Goal: Information Seeking & Learning: Find specific page/section

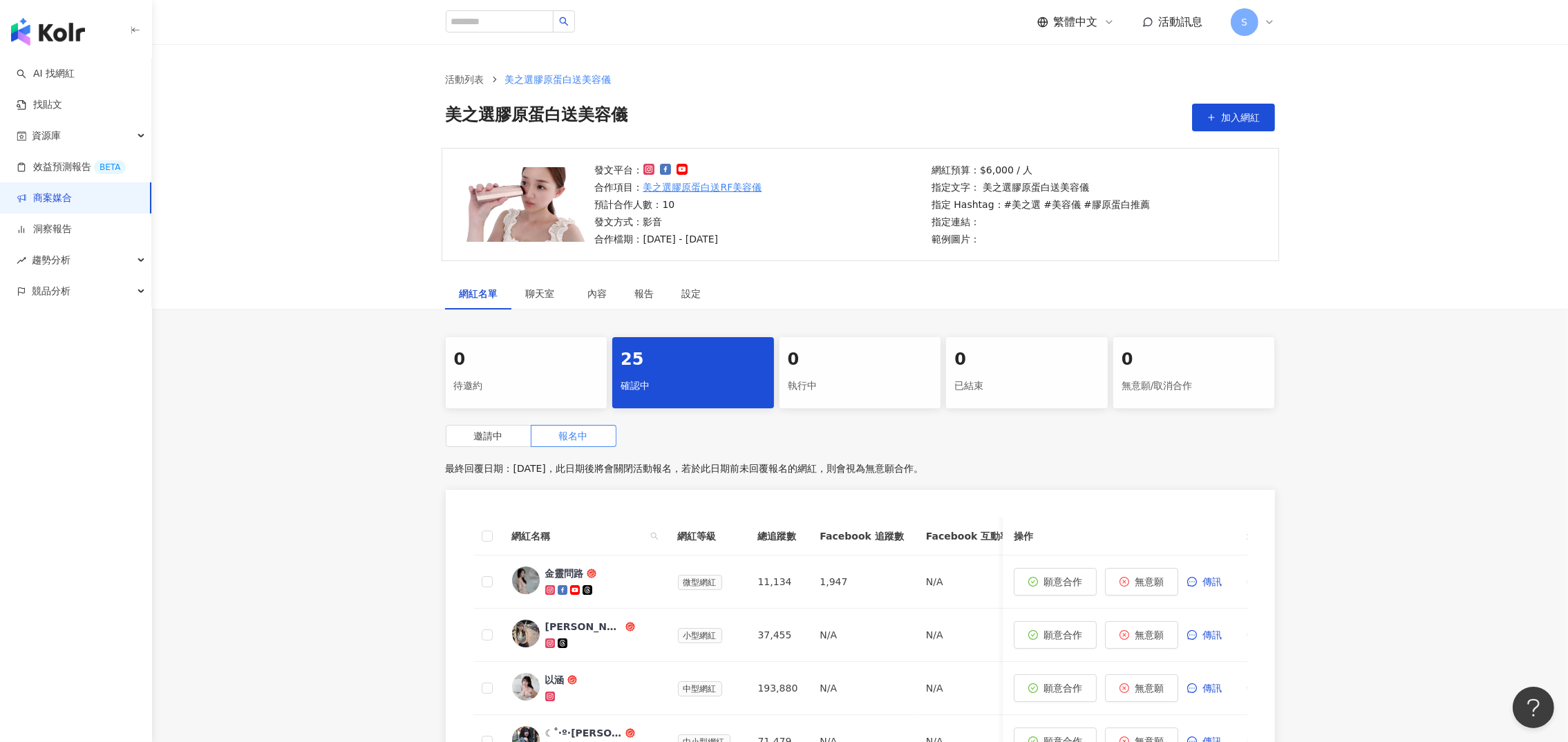
scroll to position [414, 0]
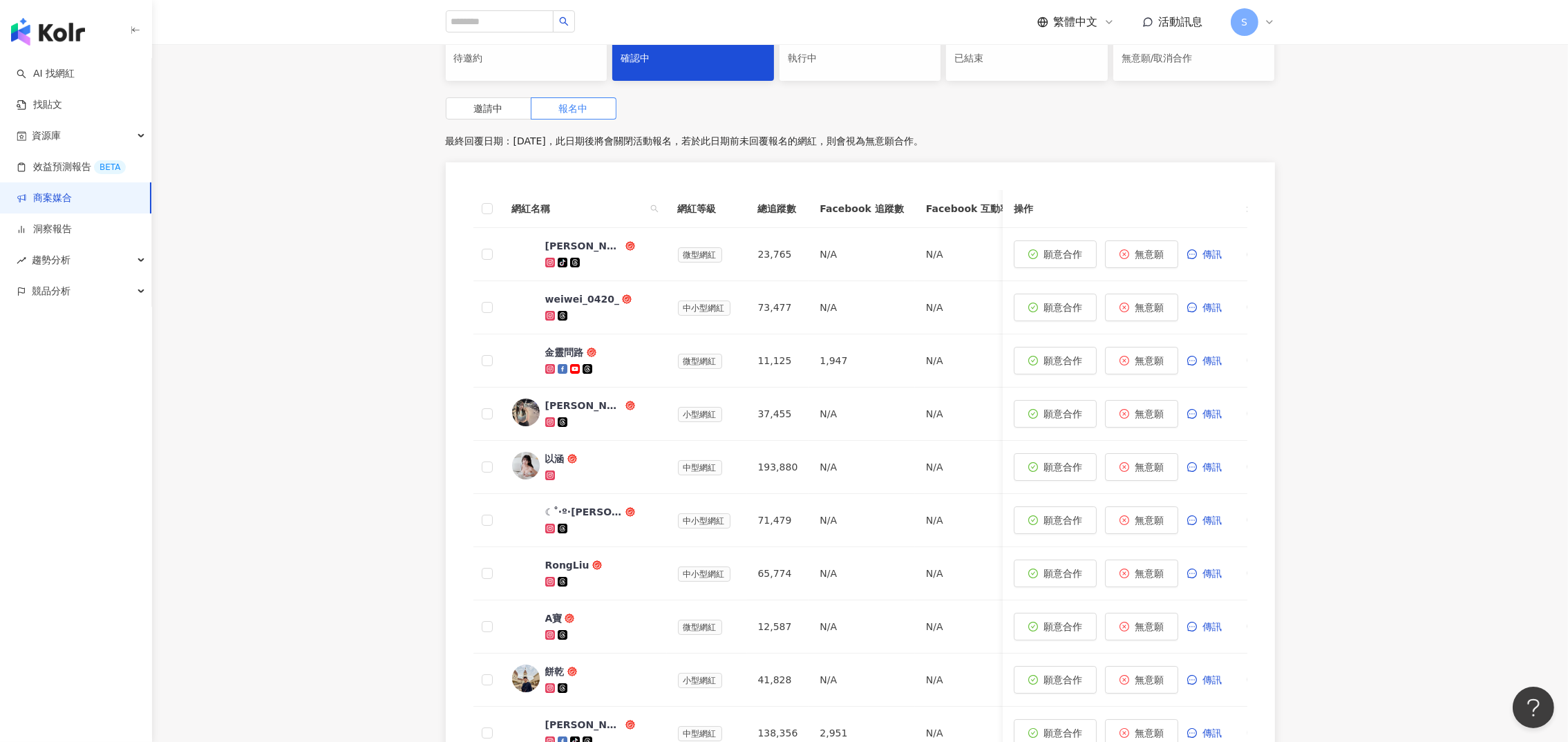
scroll to position [332, 0]
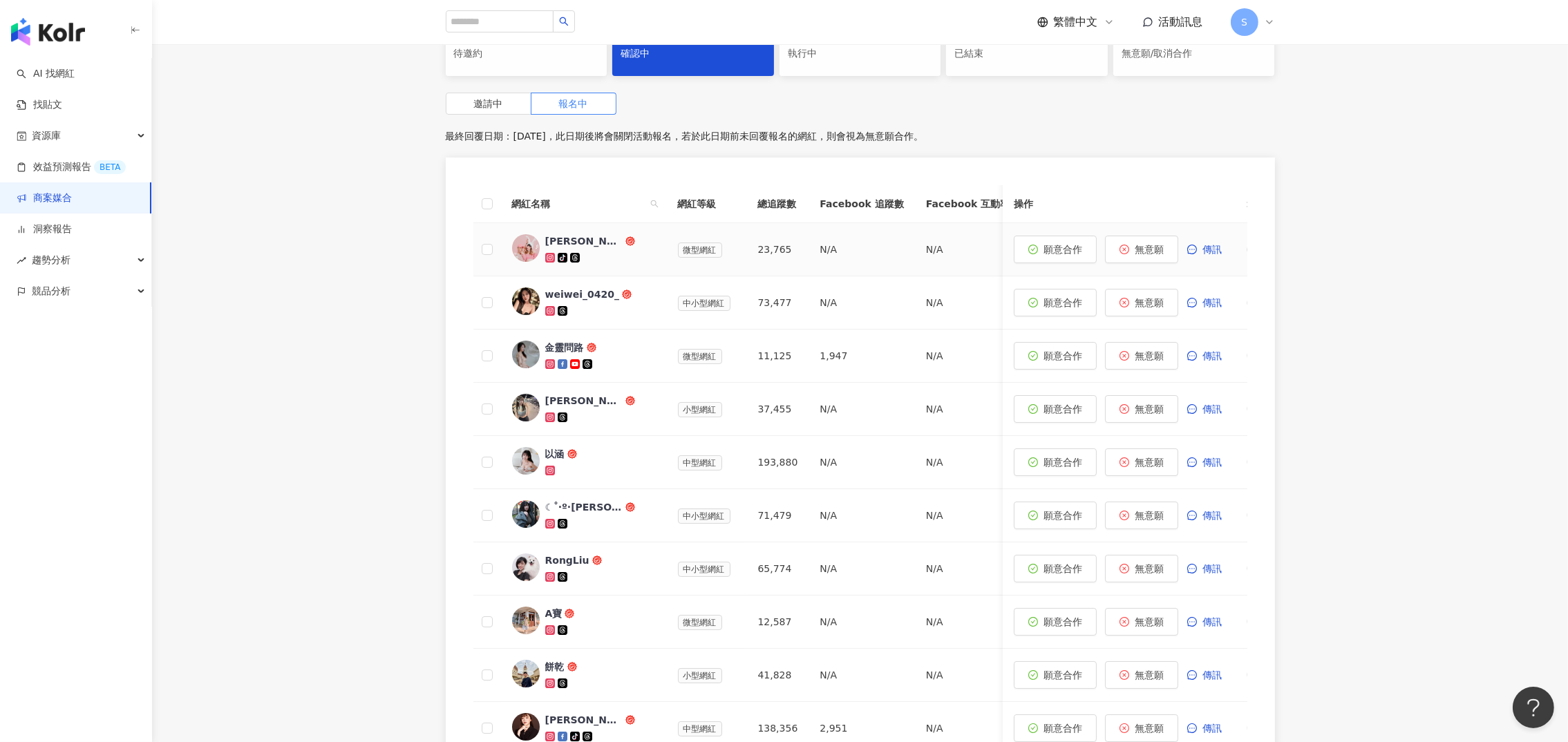
click at [550, 243] on div "[PERSON_NAME]" at bounding box center [584, 241] width 77 height 14
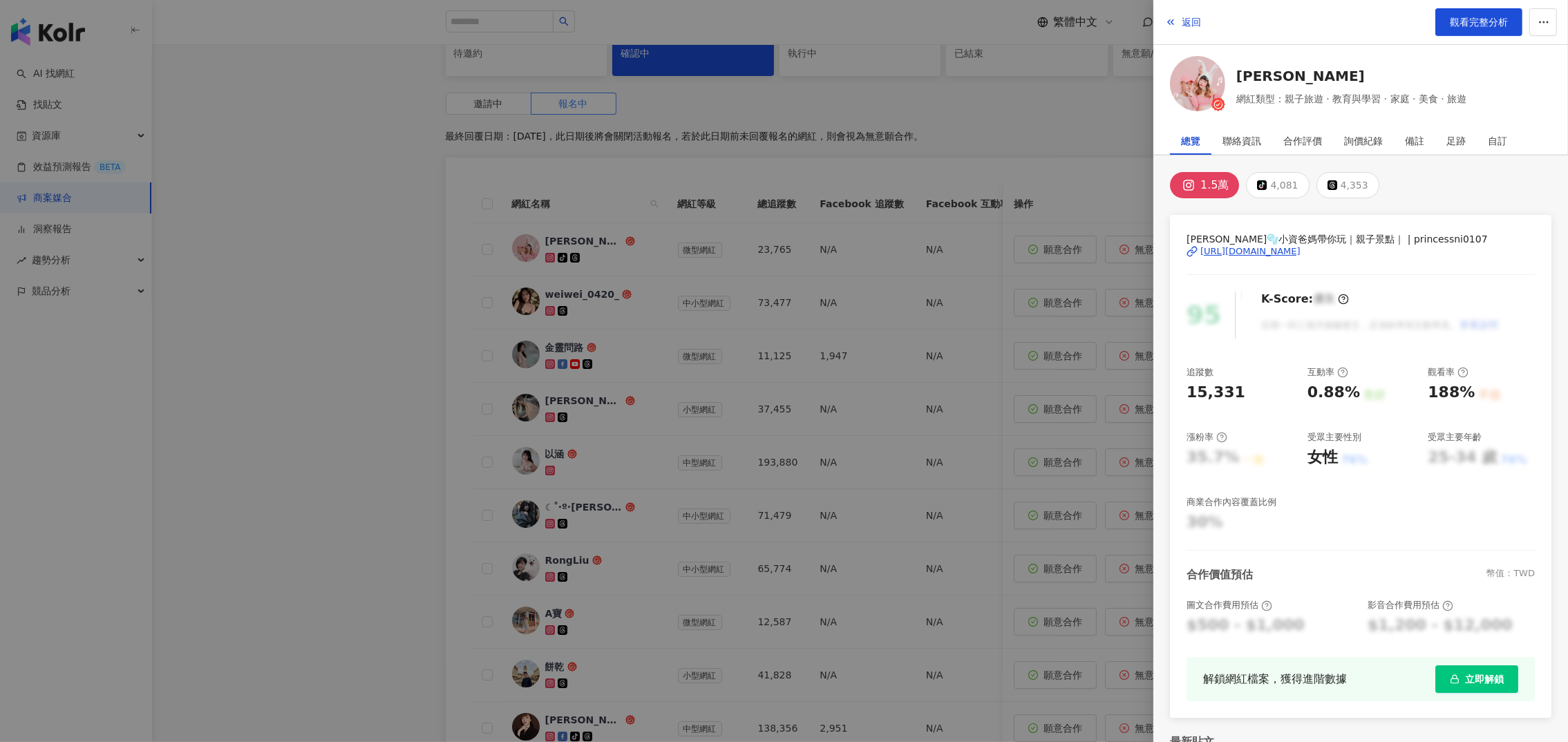
click at [1276, 250] on div "[URL][DOMAIN_NAME]" at bounding box center [1250, 251] width 100 height 12
click at [365, 138] on div at bounding box center [784, 371] width 1568 height 742
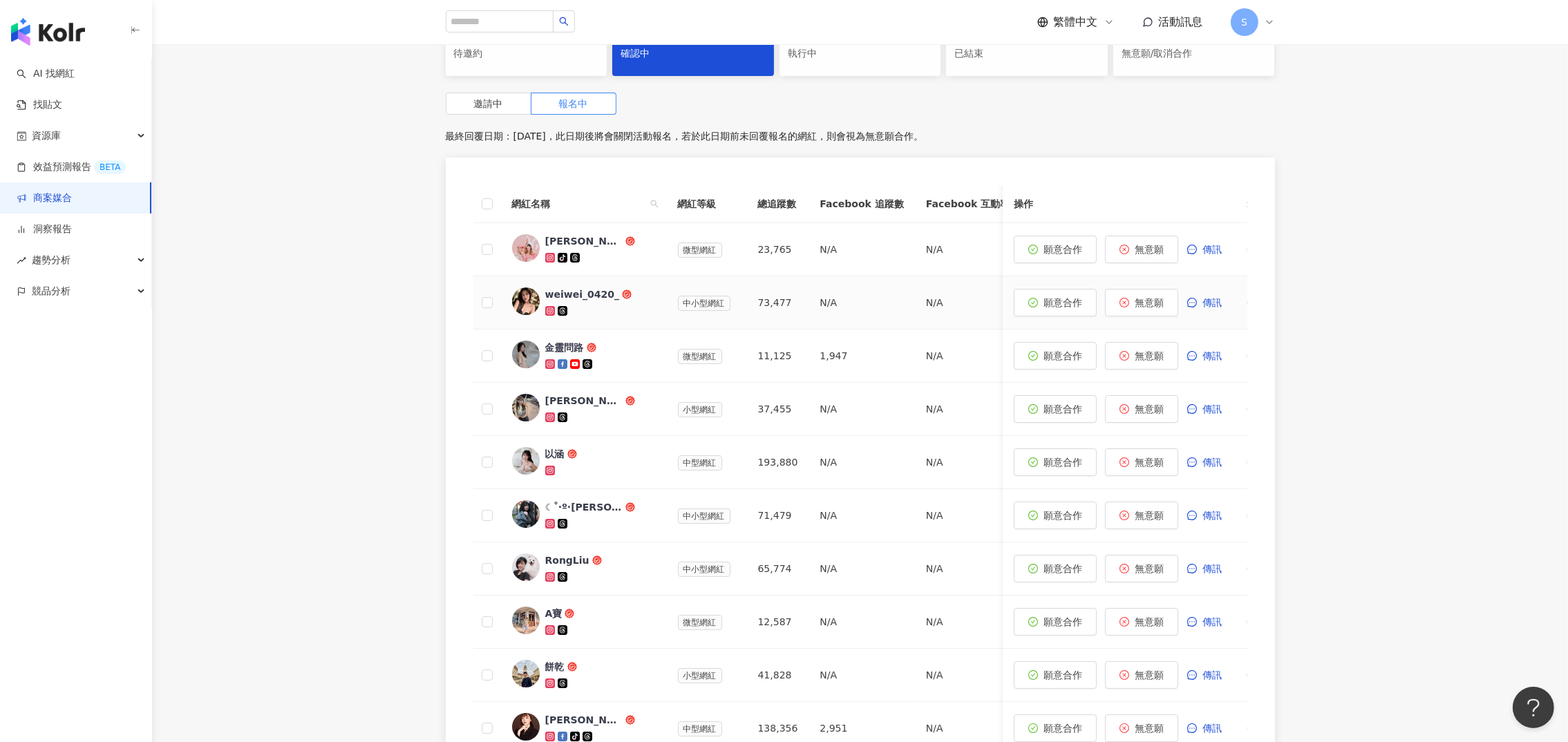
click at [573, 295] on div "weiwei_0420_" at bounding box center [582, 294] width 74 height 14
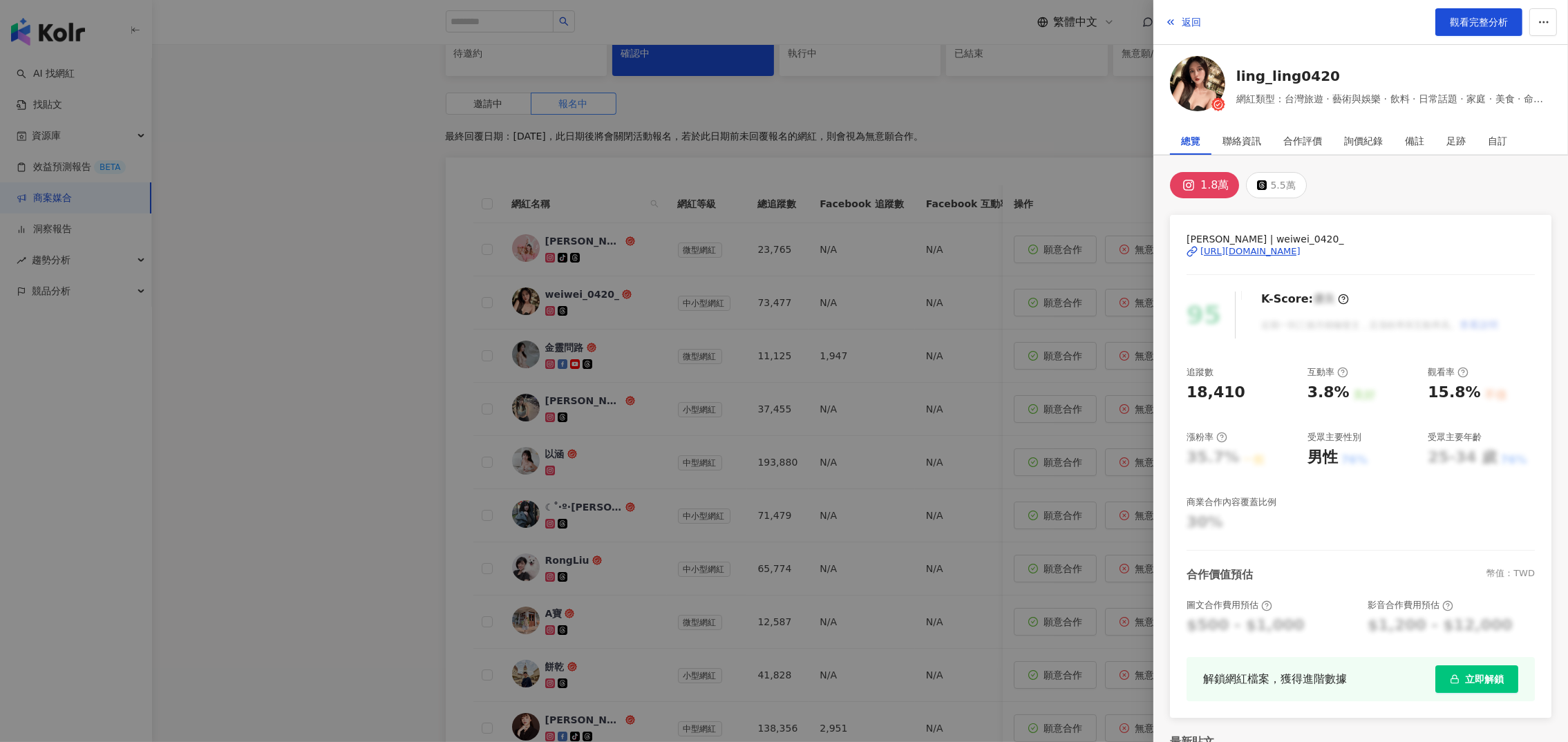
click at [1280, 248] on div "[URL][DOMAIN_NAME]" at bounding box center [1250, 251] width 100 height 12
